Goal: Task Accomplishment & Management: Use online tool/utility

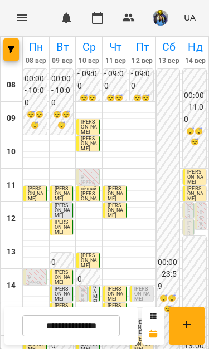
click at [186, 225] on div "12:30 0 [PERSON_NAME]" at bounding box center [187, 228] width 11 height 18
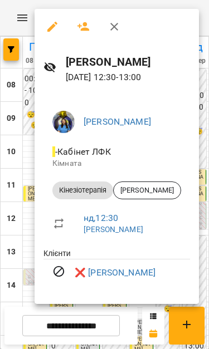
click at [84, 28] on icon "button" at bounding box center [83, 26] width 12 height 9
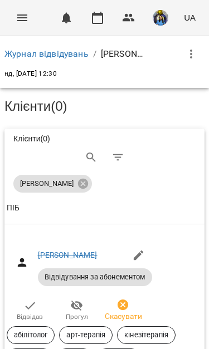
click at [26, 302] on icon "button" at bounding box center [29, 305] width 13 height 13
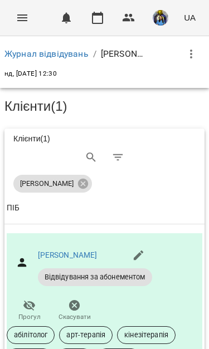
click at [18, 16] on icon "Menu" at bounding box center [22, 17] width 10 height 7
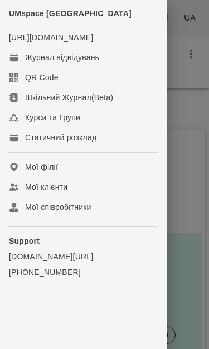
click at [96, 81] on link "QR Code" at bounding box center [83, 77] width 166 height 20
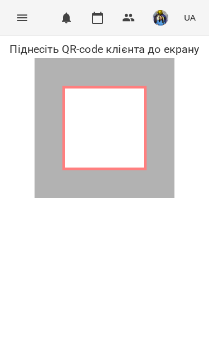
click at [17, 27] on button "Menu" at bounding box center [22, 17] width 27 height 27
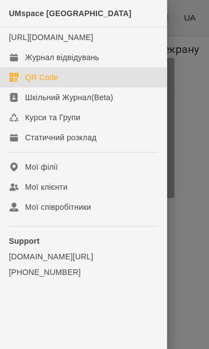
click at [96, 63] on div "Журнал відвідувань" at bounding box center [62, 57] width 74 height 11
